Goal: Information Seeking & Learning: Learn about a topic

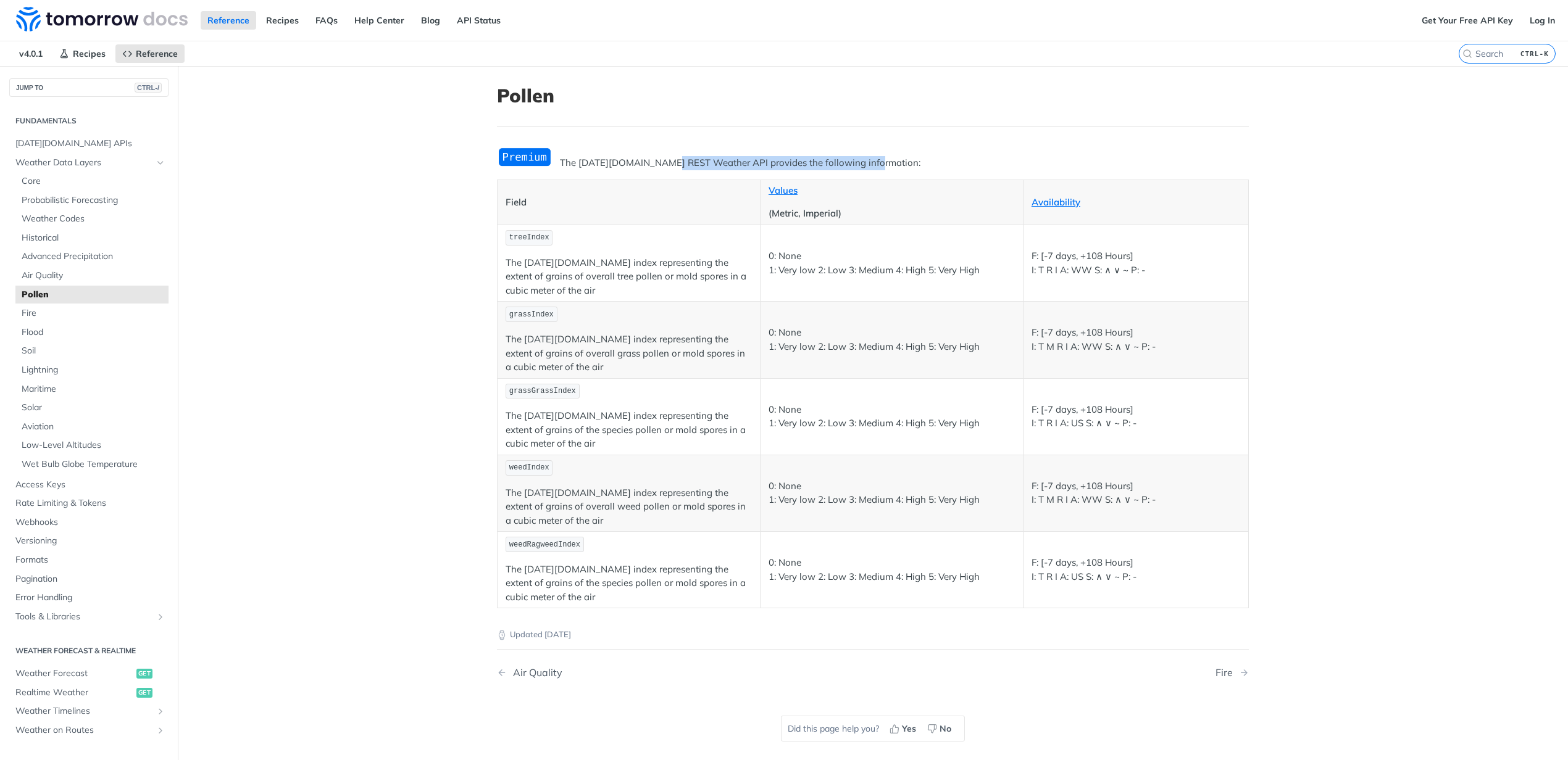
drag, startPoint x: 742, startPoint y: 164, endPoint x: 941, endPoint y: 165, distance: 199.0
click at [941, 165] on p "The [DATE][DOMAIN_NAME] REST Weather API provides the following information:" at bounding box center [873, 163] width 751 height 14
click at [942, 165] on p "The [DATE][DOMAIN_NAME] REST Weather API provides the following information:" at bounding box center [873, 163] width 751 height 14
drag, startPoint x: 785, startPoint y: 426, endPoint x: 964, endPoint y: 423, distance: 179.0
click at [960, 423] on p "0: None 1: Very low 2: Low 3: Medium 4: High 5: Very High" at bounding box center [891, 417] width 246 height 28
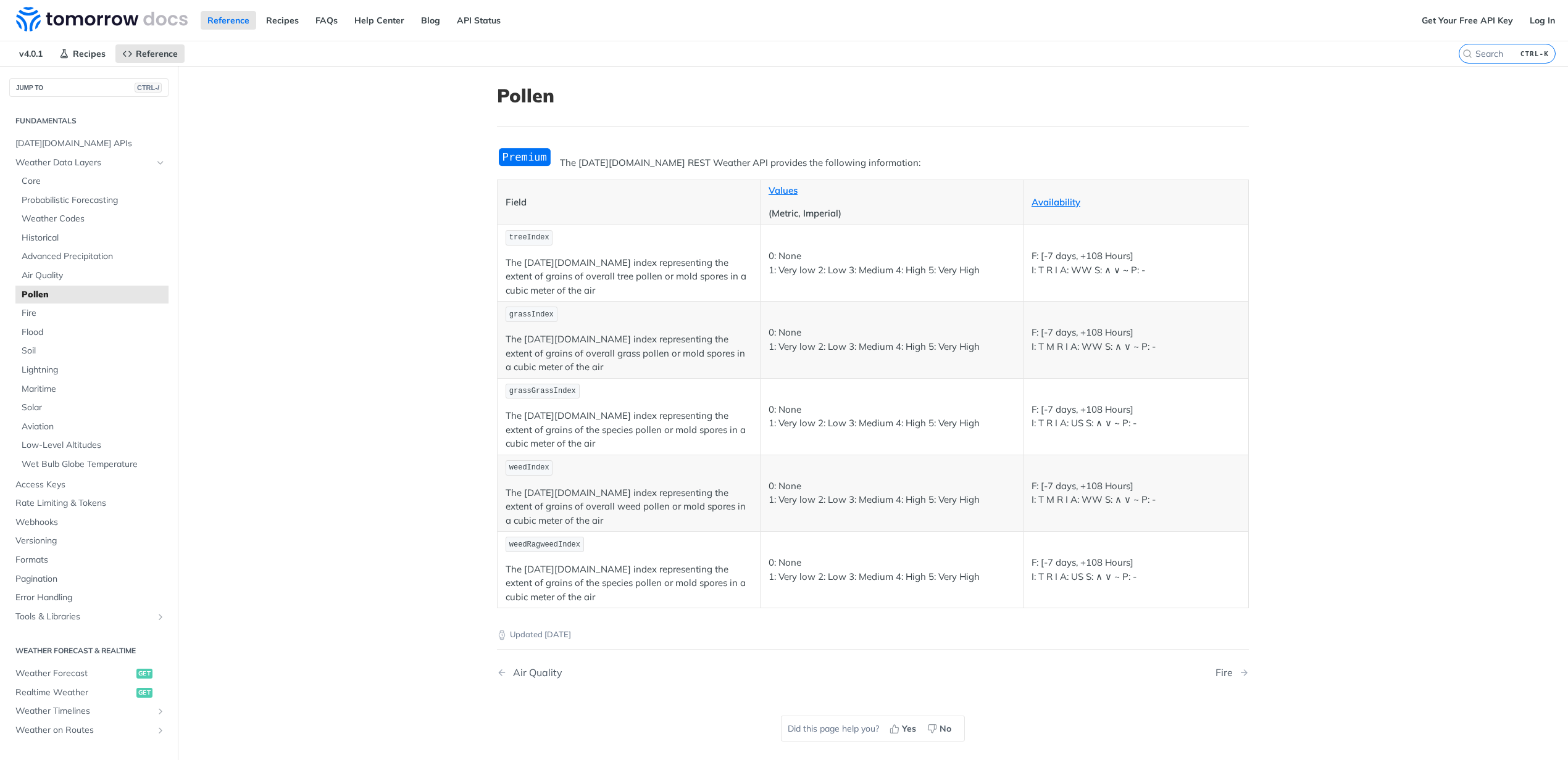
click at [988, 427] on p "0: None 1: Very low 2: Low 3: Medium 4: High 5: Very High" at bounding box center [891, 417] width 246 height 28
drag, startPoint x: 540, startPoint y: 490, endPoint x: 617, endPoint y: 500, distance: 77.6
click at [615, 500] on p "The [DATE][DOMAIN_NAME] index representing the extent of grains of overall weed…" at bounding box center [628, 507] width 246 height 42
click at [620, 500] on p "The [DATE][DOMAIN_NAME] index representing the extent of grains of overall weed…" at bounding box center [628, 507] width 246 height 42
click at [653, 503] on p "The [DATE][DOMAIN_NAME] index representing the extent of grains of overall weed…" at bounding box center [628, 507] width 246 height 42
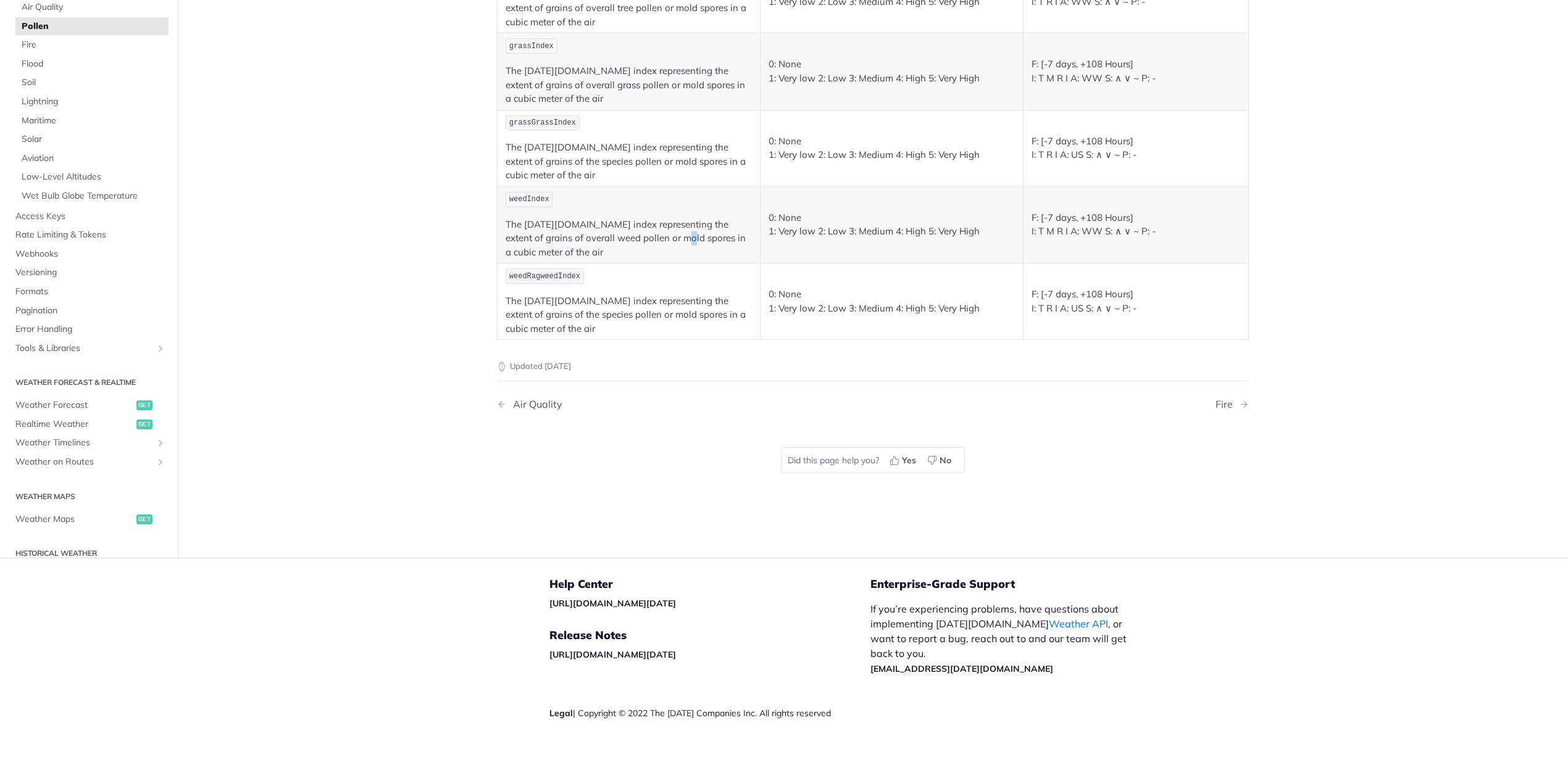
scroll to position [227, 0]
